Goal: Information Seeking & Learning: Learn about a topic

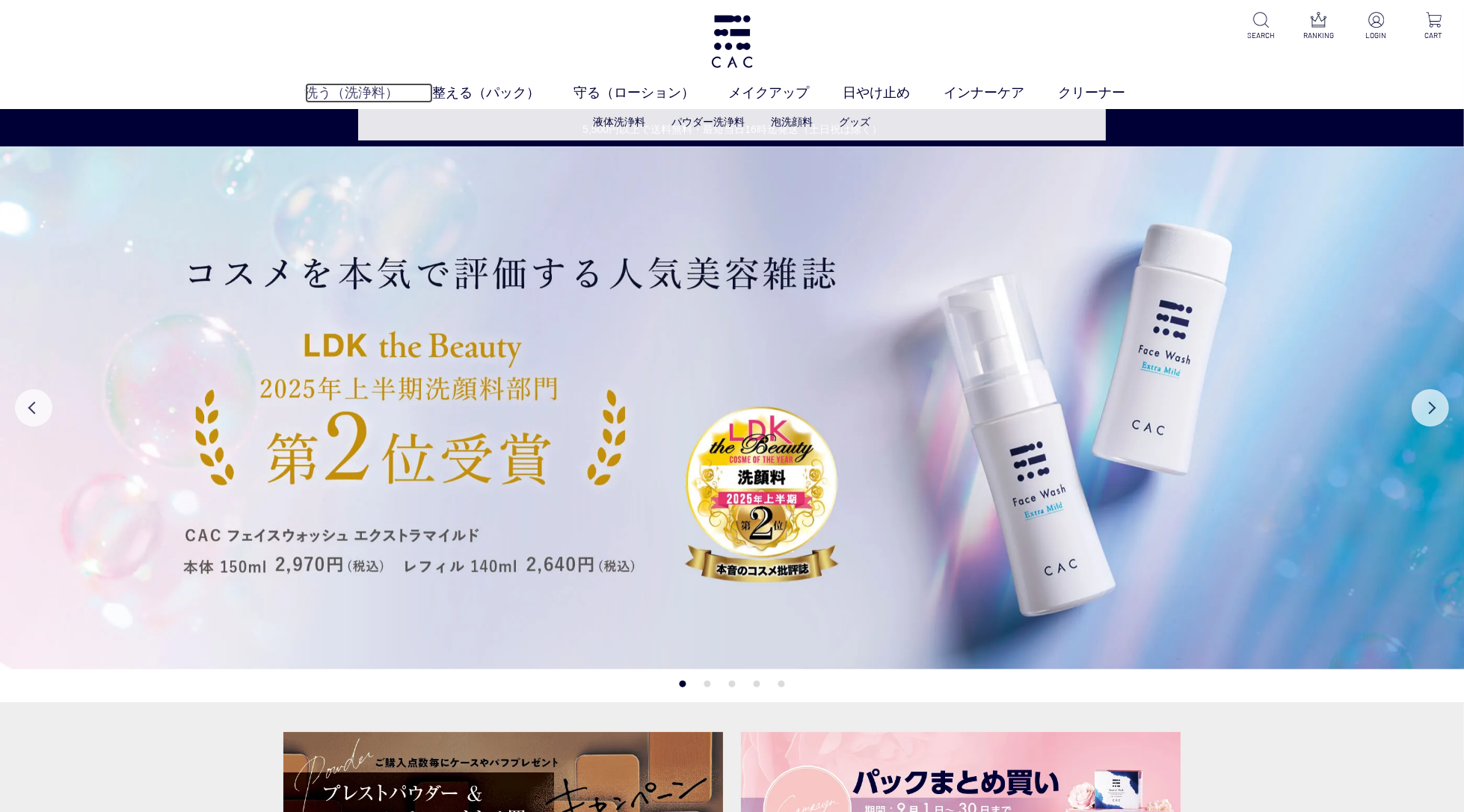
click at [356, 87] on link "洗う（洗浄料）" at bounding box center [369, 92] width 128 height 20
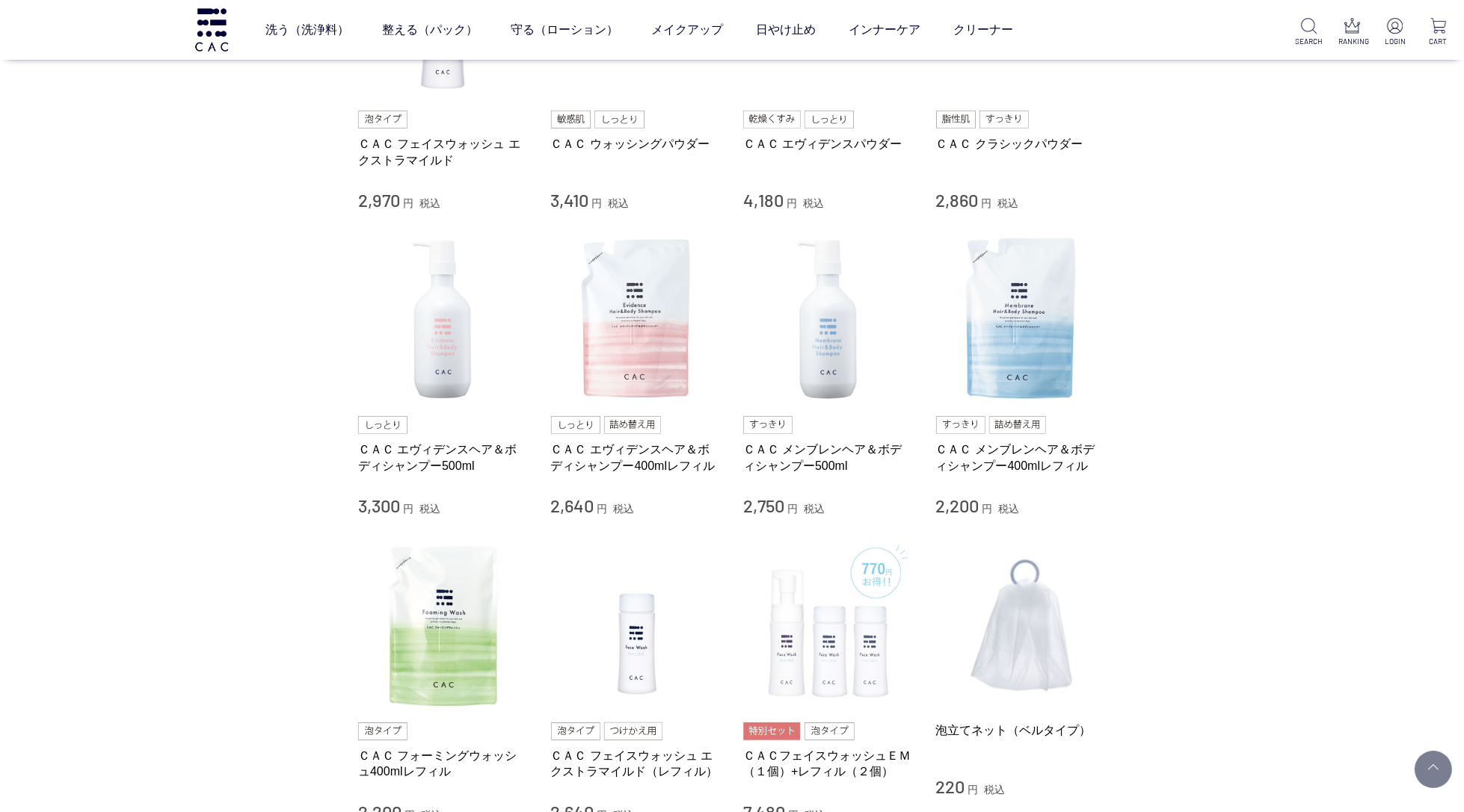
scroll to position [492, 0]
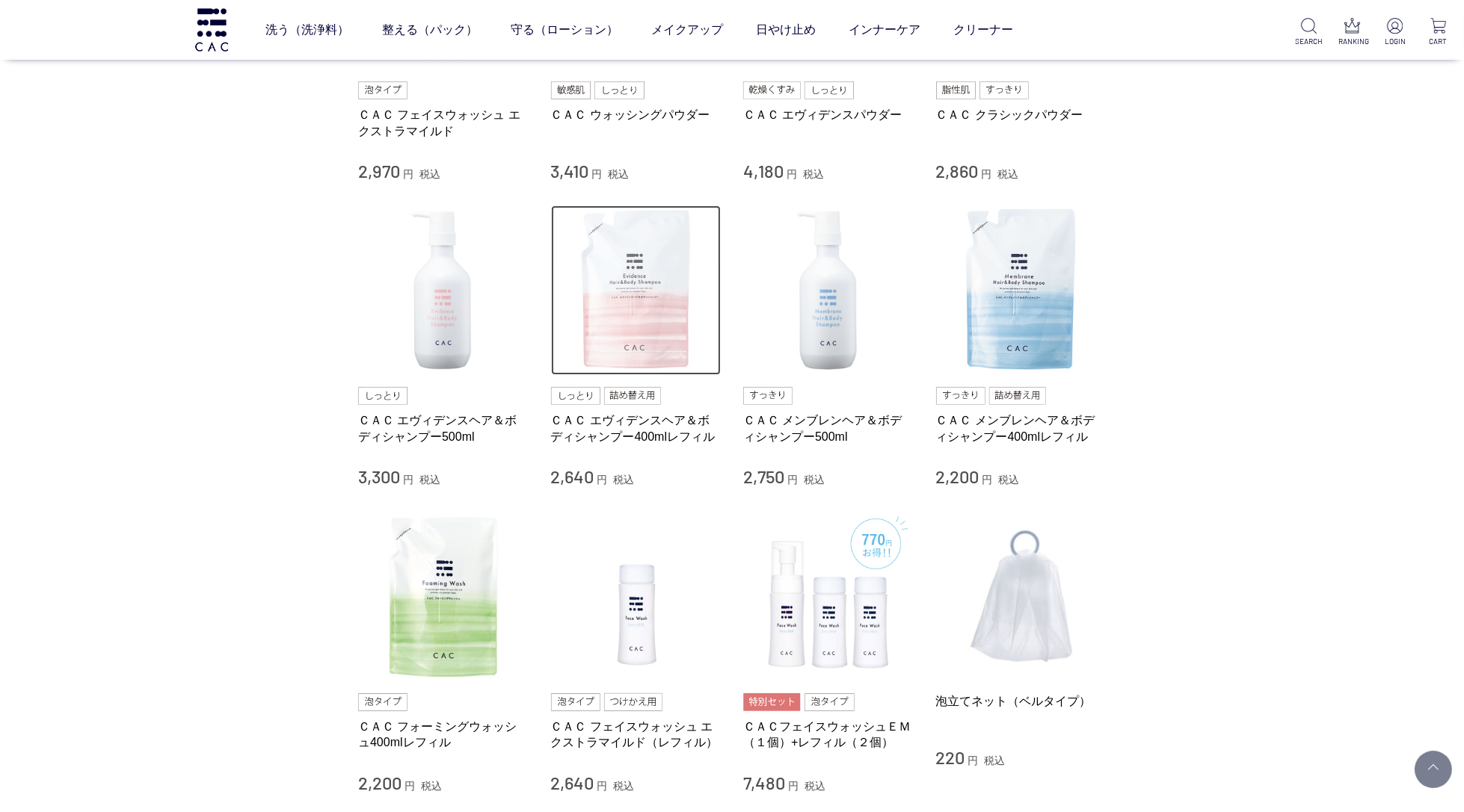
click at [648, 339] on img at bounding box center [636, 291] width 171 height 171
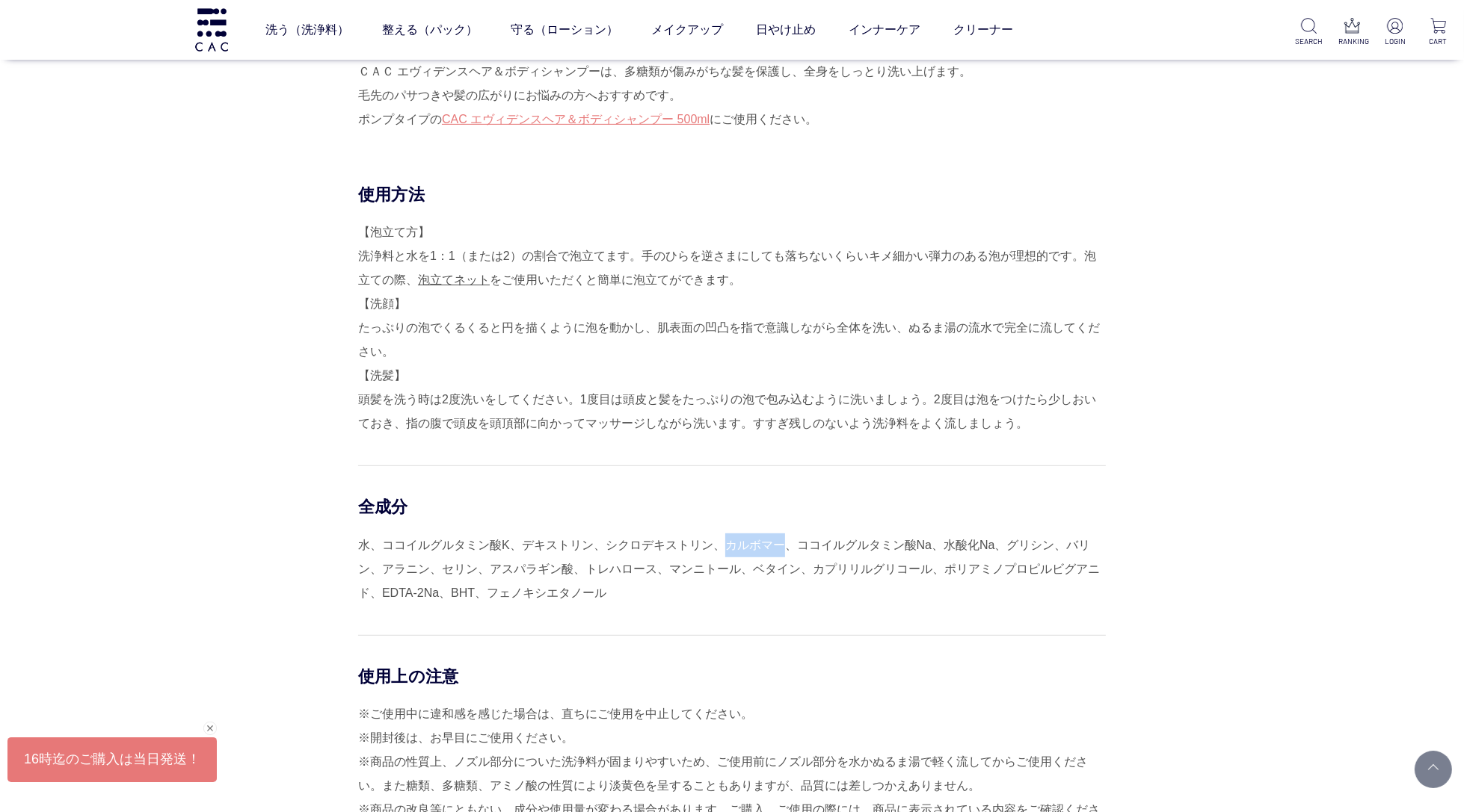
scroll to position [969, 0]
drag, startPoint x: 724, startPoint y: 548, endPoint x: 779, endPoint y: 550, distance: 55.0
click at [779, 550] on div "水、ココイルグルタミン酸K、デキストリン、シクロデキストリン、カルボマー、ココイルグルタミン酸Na、水酸化Na、グリシン、バリン、アラニン、セリン、アスパラギ…" at bounding box center [732, 571] width 748 height 72
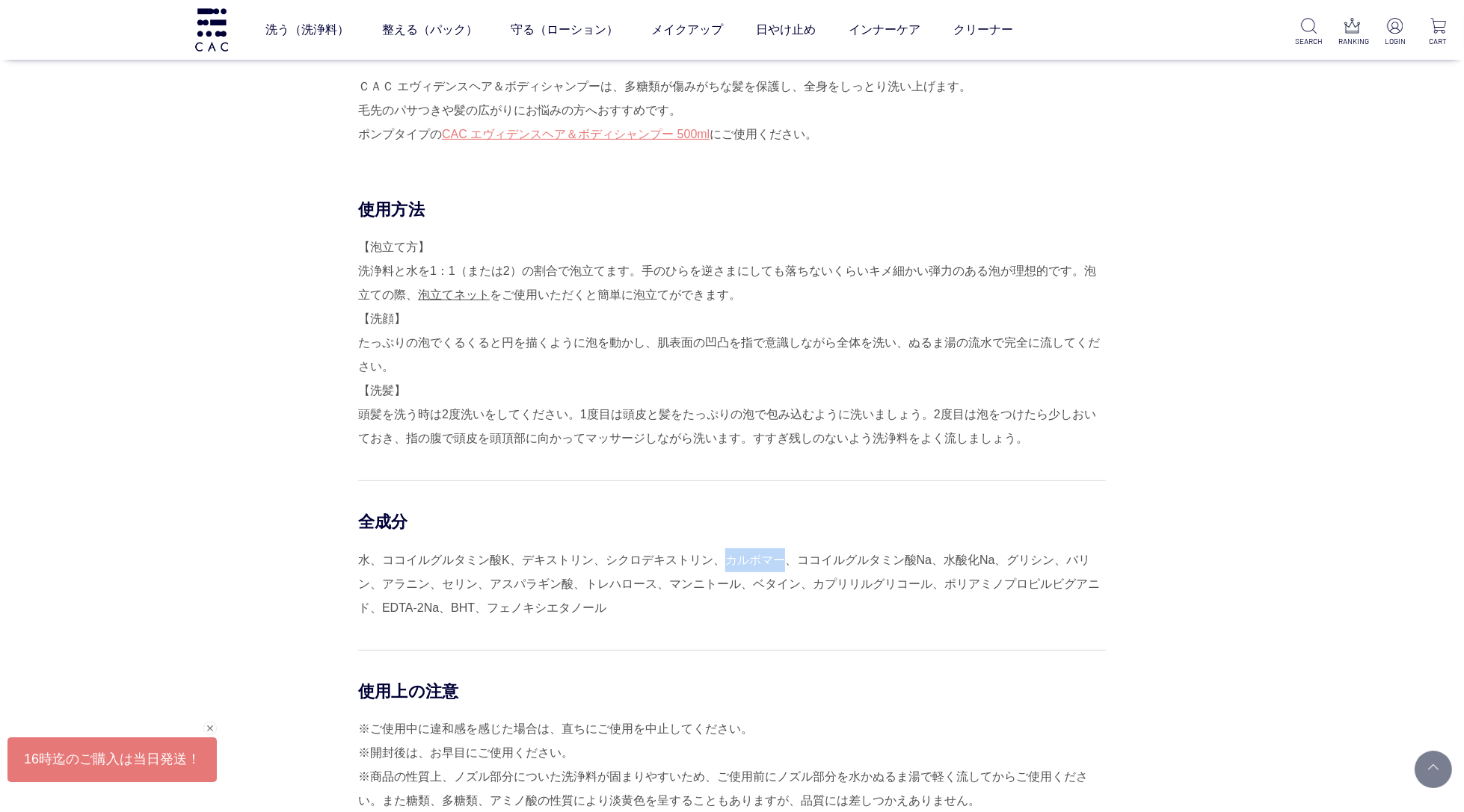
scroll to position [956, 0]
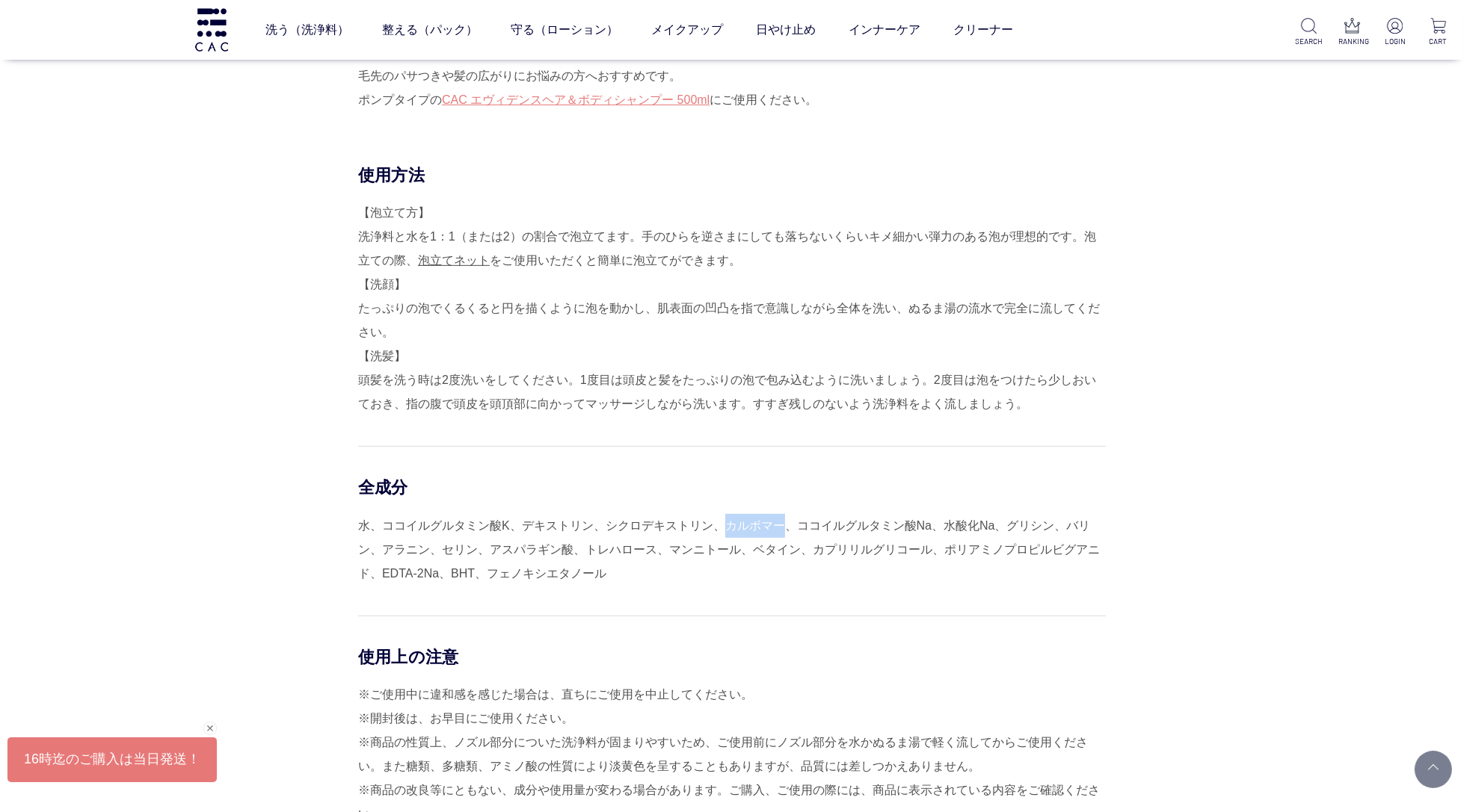
copy div "カルボマー"
drag, startPoint x: 524, startPoint y: 523, endPoint x: 590, endPoint y: 521, distance: 66.0
click at [590, 521] on div "水、ココイルグルタミン酸K、デキストリン、シクロデキストリン、カルボマー、ココイルグルタミン酸Na、水酸化Na、グリシン、バリン、アラニン、セリン、アスパラギ…" at bounding box center [732, 549] width 748 height 72
copy div "デキストリン"
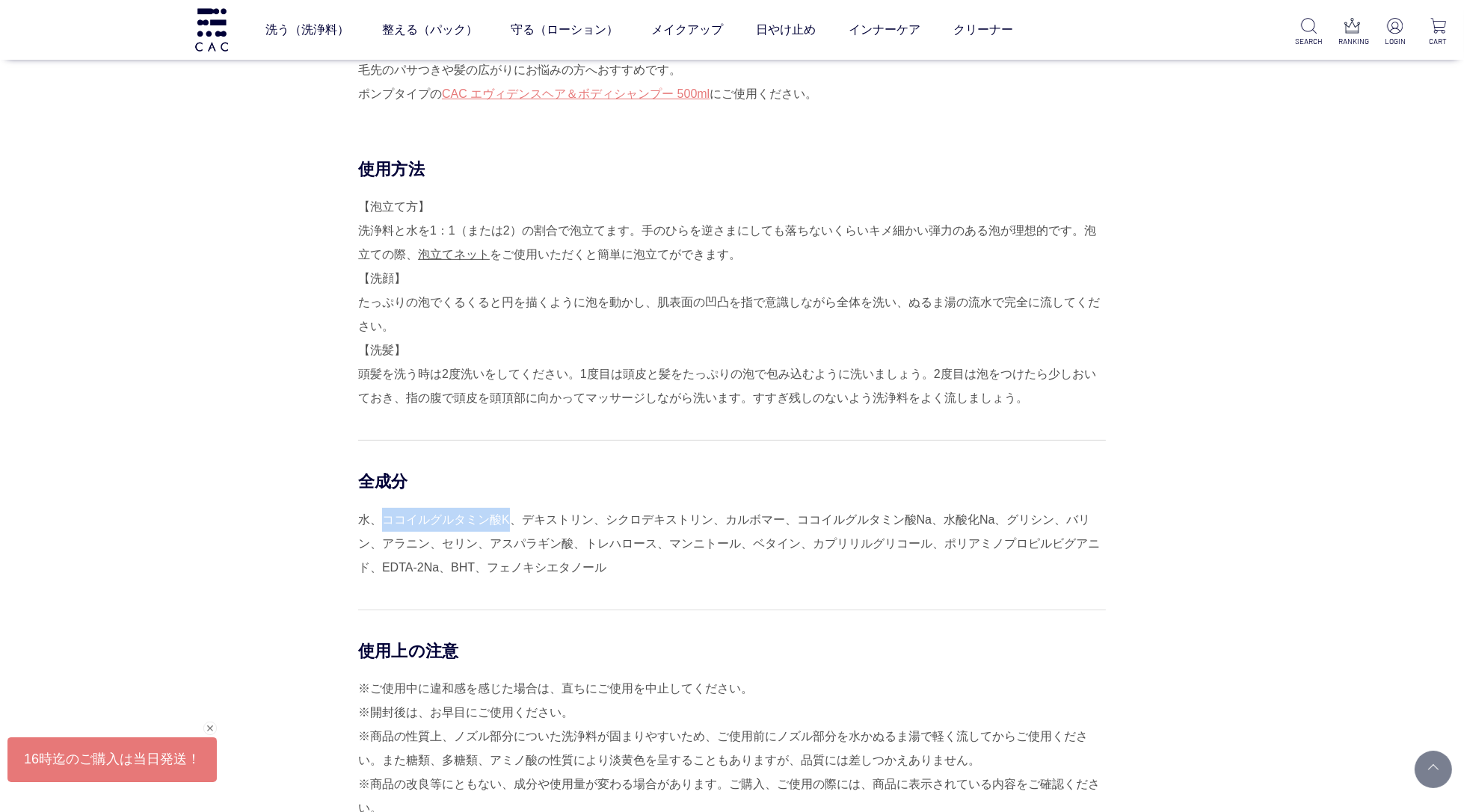
drag, startPoint x: 386, startPoint y: 524, endPoint x: 509, endPoint y: 525, distance: 123.0
click at [509, 525] on div "水、ココイルグルタミン酸K、デキストリン、シクロデキストリン、カルボマー、ココイルグルタミン酸Na、水酸化Na、グリシン、バリン、アラニン、セリン、アスパラギ…" at bounding box center [732, 544] width 748 height 72
copy div "ココイルグルタミン酸K"
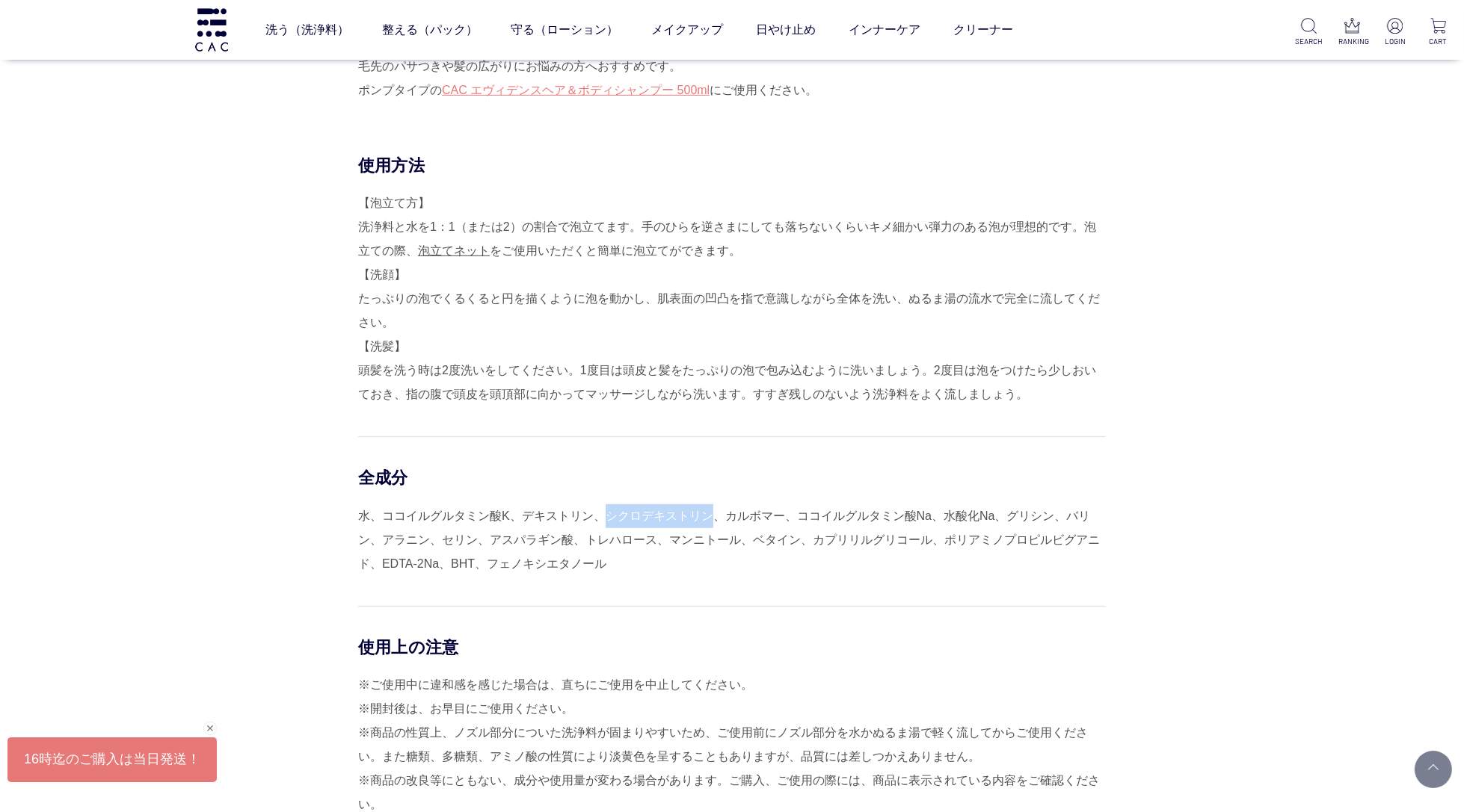
drag, startPoint x: 629, startPoint y: 514, endPoint x: 707, endPoint y: 514, distance: 78.0
click at [707, 514] on div "水、ココイルグルタミン酸K、デキストリン、シクロデキストリン、カルボマー、ココイルグルタミン酸Na、水酸化Na、グリシン、バリン、アラニン、セリン、アスパラギ…" at bounding box center [732, 540] width 748 height 72
copy div "シクロデキストリン"
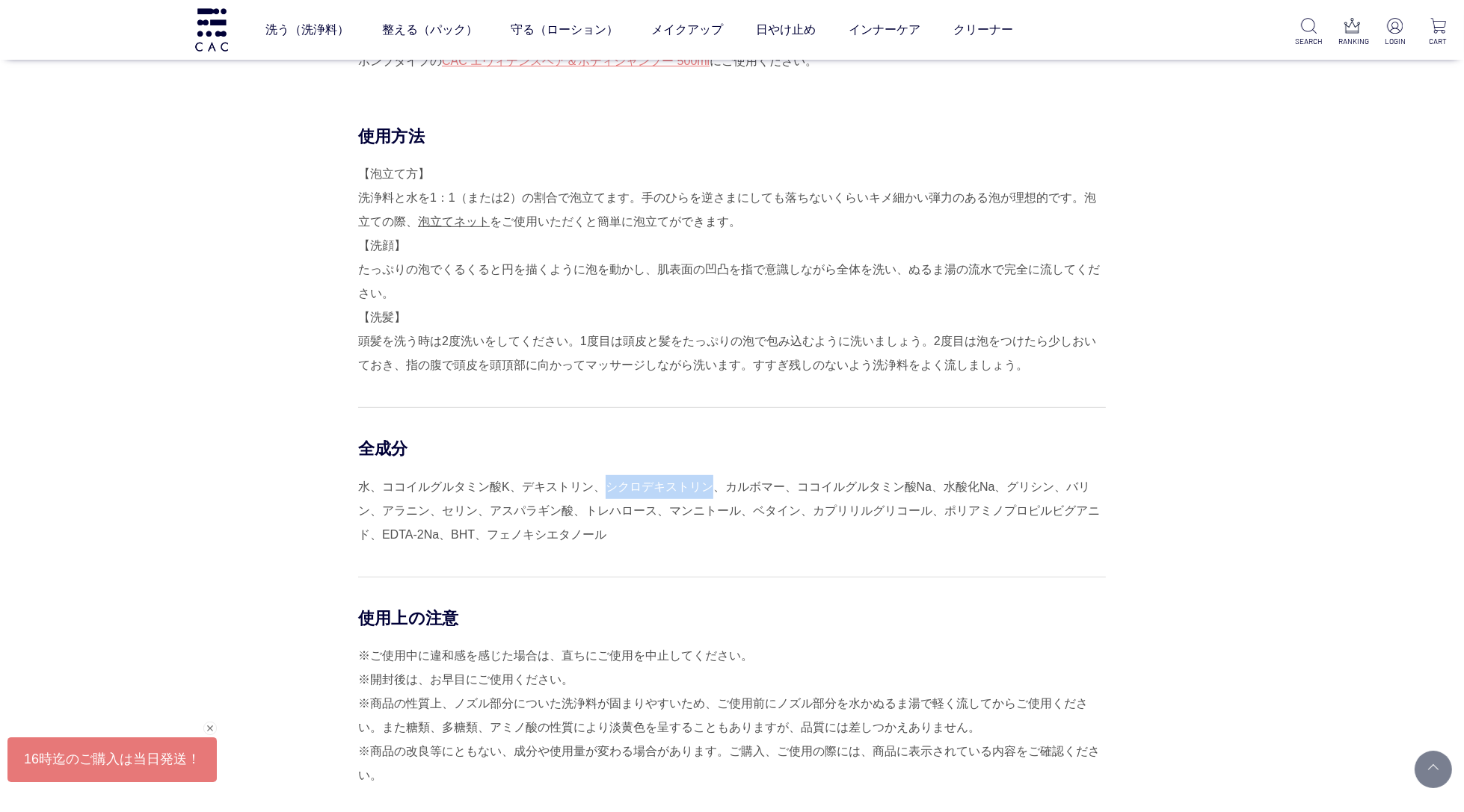
scroll to position [1031, 0]
drag, startPoint x: 780, startPoint y: 486, endPoint x: 724, endPoint y: 486, distance: 56.0
click at [724, 486] on div "水、ココイルグルタミン酸K、デキストリン、シクロデキストリン、カルボマー、ココイルグルタミン酸Na、水酸化Na、グリシン、バリン、アラニン、セリン、アスパラギ…" at bounding box center [732, 509] width 748 height 72
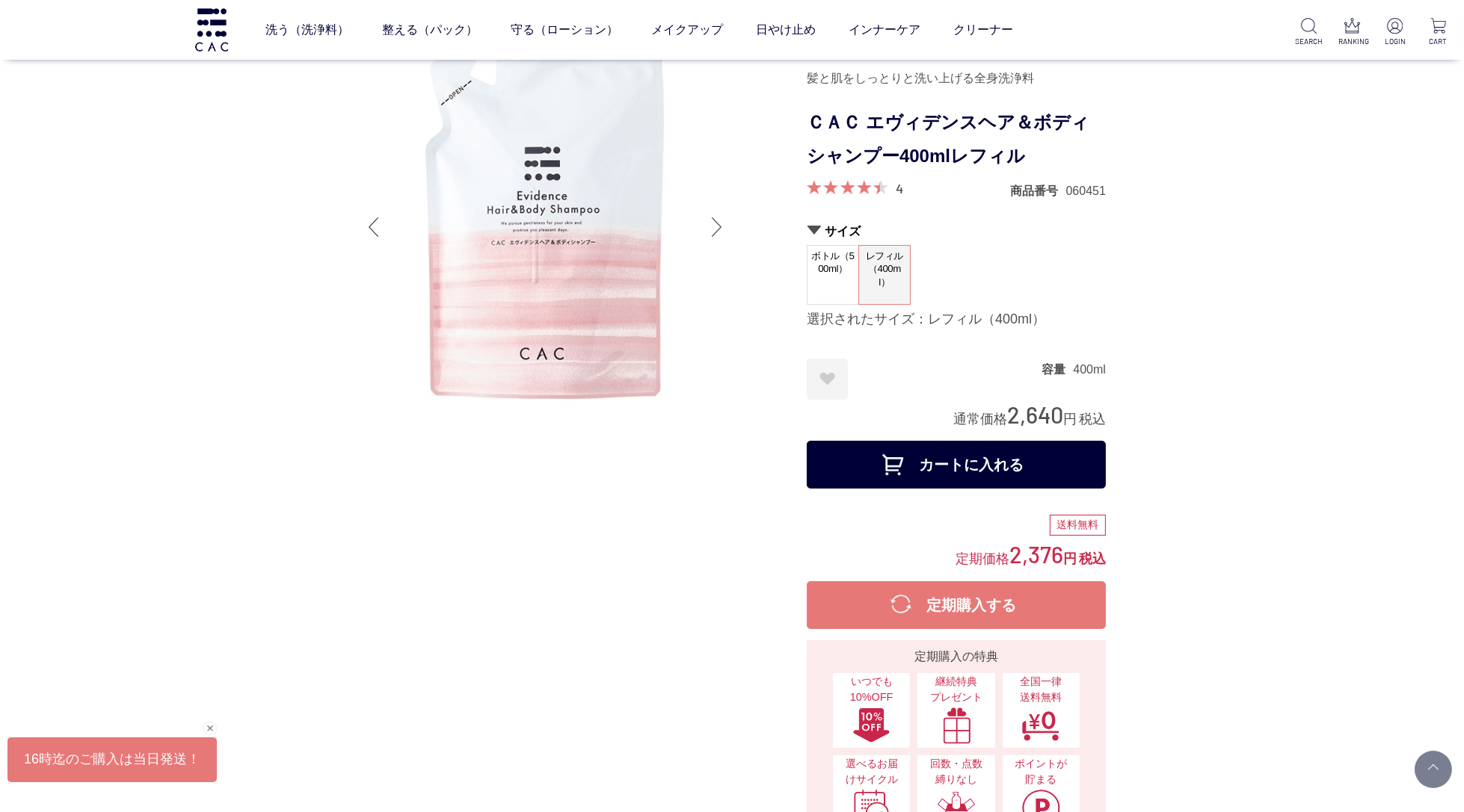
scroll to position [0, 0]
